Goal: Transaction & Acquisition: Purchase product/service

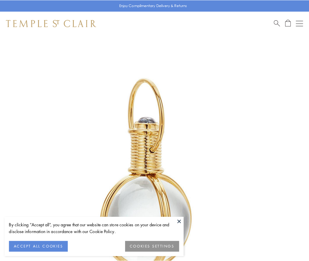
scroll to position [153, 0]
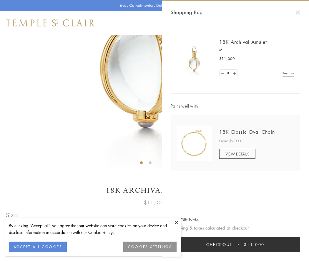
click at [235, 244] on button "Checkout $11,000" at bounding box center [234, 244] width 129 height 15
